Goal: Task Accomplishment & Management: Manage account settings

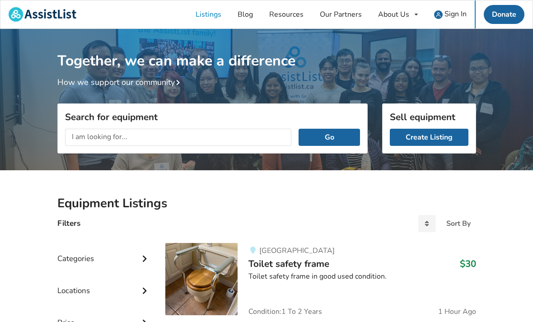
click at [455, 14] on span "Sign In" at bounding box center [456, 14] width 22 height 10
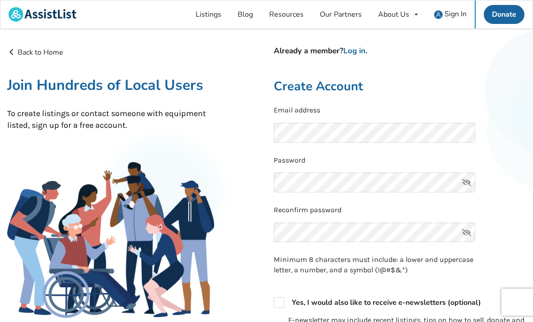
click at [294, 52] on h4 "Already a member? Log in ." at bounding box center [400, 51] width 252 height 10
click at [350, 47] on link "Log in" at bounding box center [354, 51] width 22 height 10
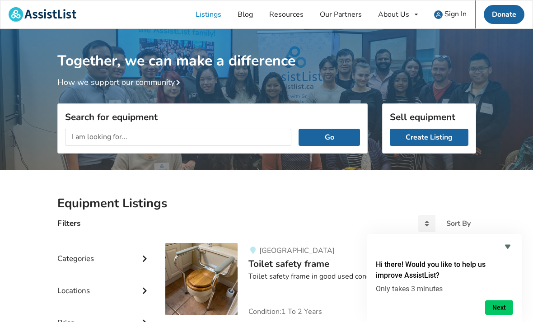
click at [449, 16] on span "Sign In" at bounding box center [456, 14] width 22 height 10
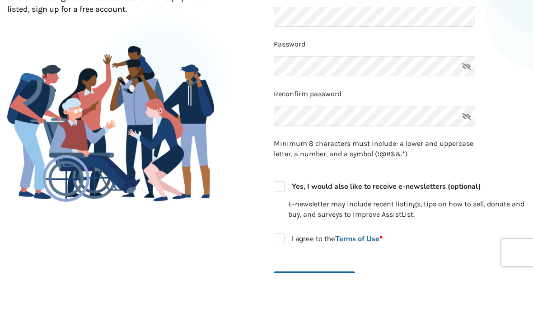
scroll to position [116, 0]
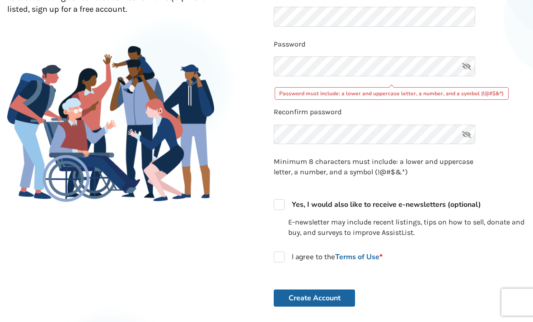
click at [474, 69] on icon at bounding box center [467, 66] width 18 height 20
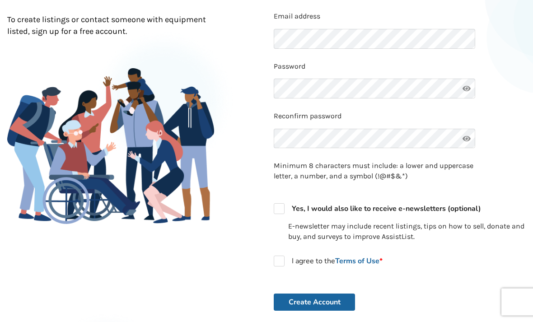
scroll to position [0, 0]
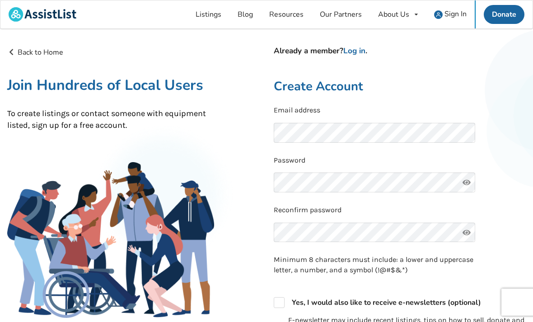
click at [352, 52] on link "Log in" at bounding box center [354, 51] width 22 height 10
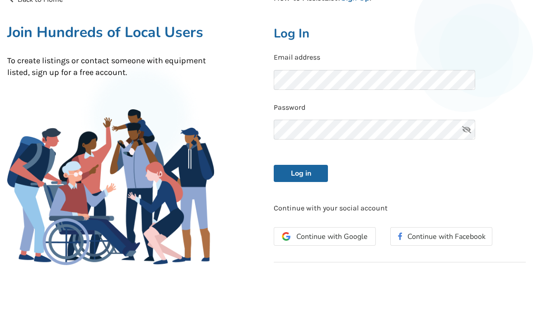
click at [301, 218] on button "Log in" at bounding box center [301, 226] width 54 height 17
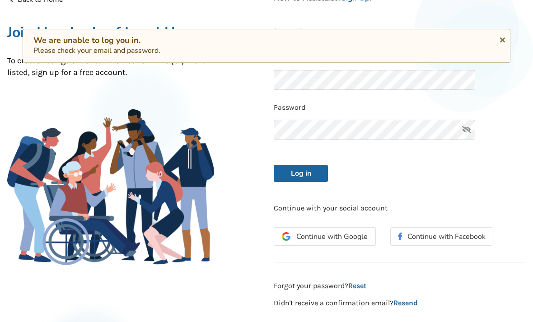
click at [299, 179] on button "Log in" at bounding box center [301, 173] width 54 height 17
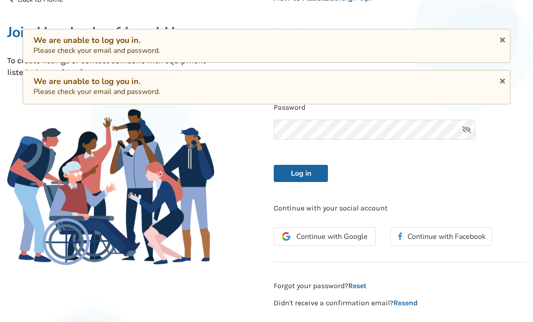
click at [296, 170] on button "Log in" at bounding box center [301, 173] width 54 height 17
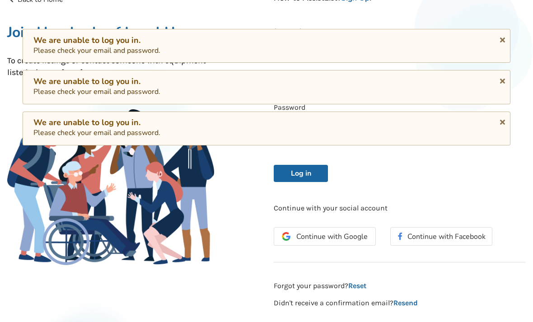
click at [232, 272] on div "Back to Home New to AssistList? Sign Up . Join Hundreds of Local Users To creat…" at bounding box center [133, 151] width 267 height 315
click at [214, 82] on div "We are unable to log you in." at bounding box center [266, 81] width 466 height 10
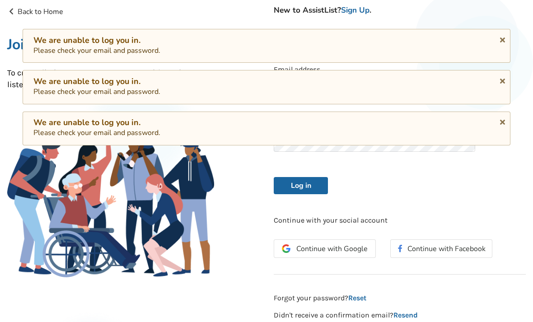
scroll to position [0, 0]
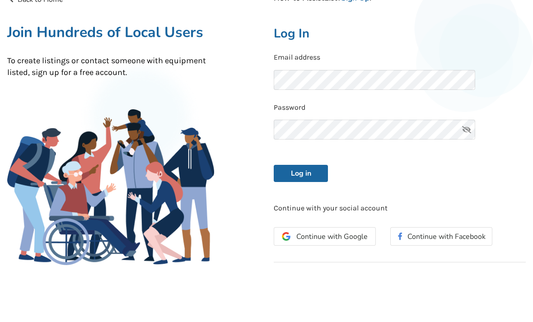
scroll to position [53, 0]
click at [461, 138] on icon at bounding box center [467, 130] width 18 height 20
click at [296, 174] on button "Log in" at bounding box center [301, 173] width 54 height 17
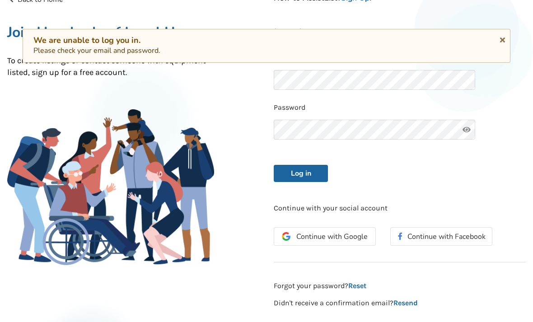
click at [151, 271] on div "Back to Home New to AssistList? Sign Up . Join Hundreds of Local Users To creat…" at bounding box center [133, 151] width 267 height 315
